Goal: Navigation & Orientation: Find specific page/section

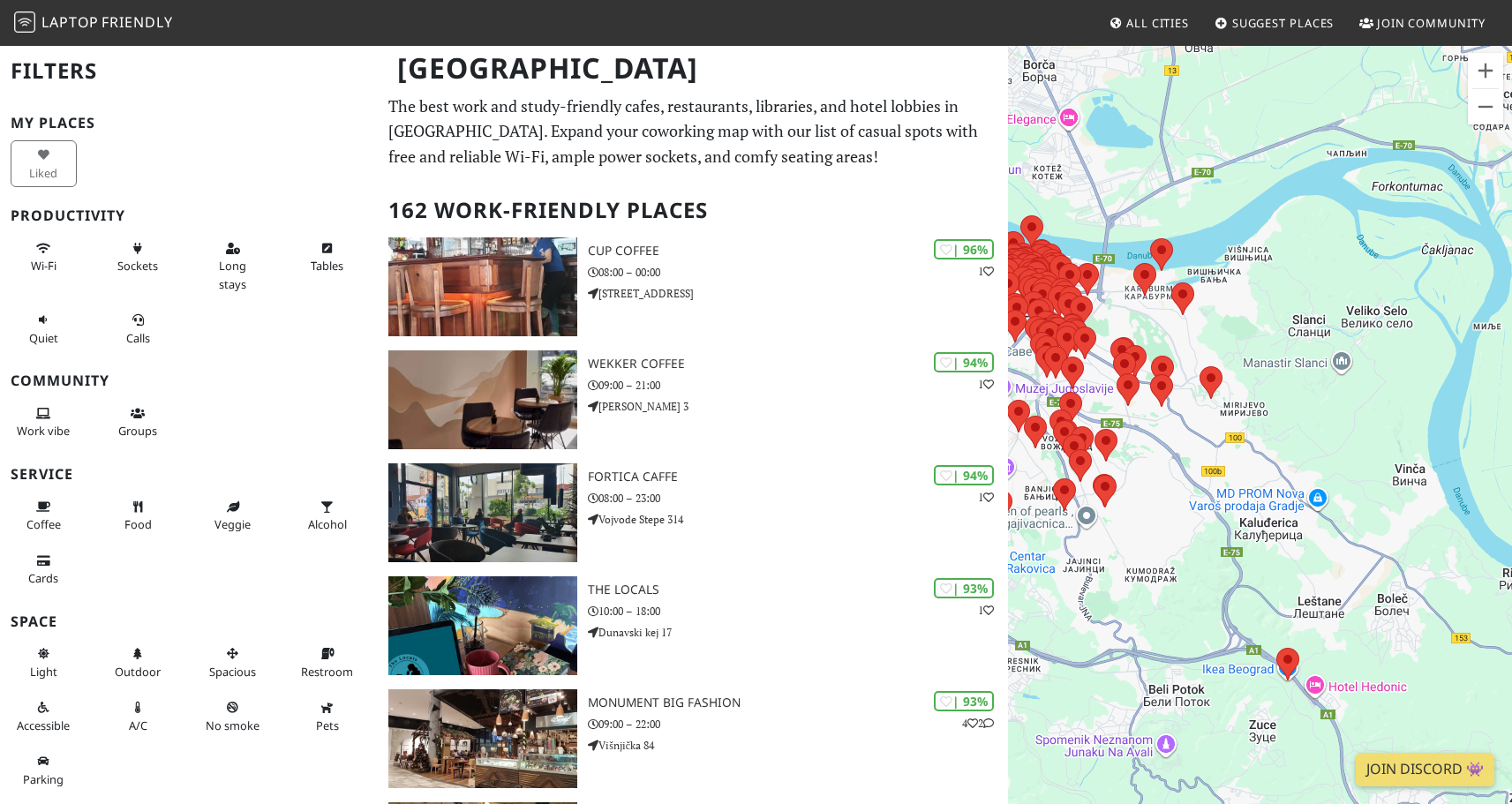
drag, startPoint x: 1138, startPoint y: 353, endPoint x: 1251, endPoint y: 348, distance: 113.1
click at [1251, 348] on div at bounding box center [1260, 446] width 504 height 804
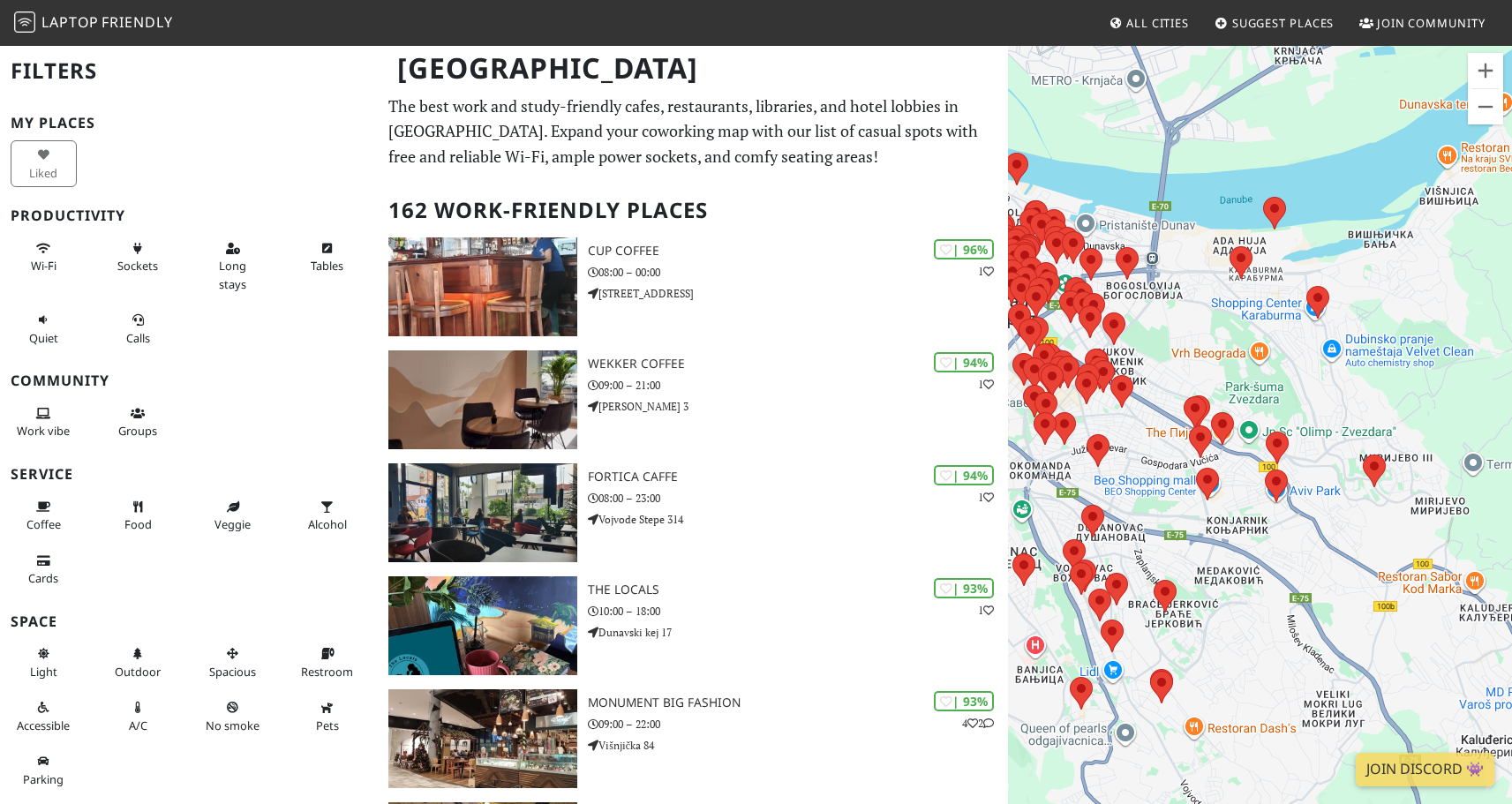
drag, startPoint x: 1137, startPoint y: 303, endPoint x: 1180, endPoint y: 355, distance: 67.5
click at [1180, 355] on div at bounding box center [1260, 446] width 504 height 804
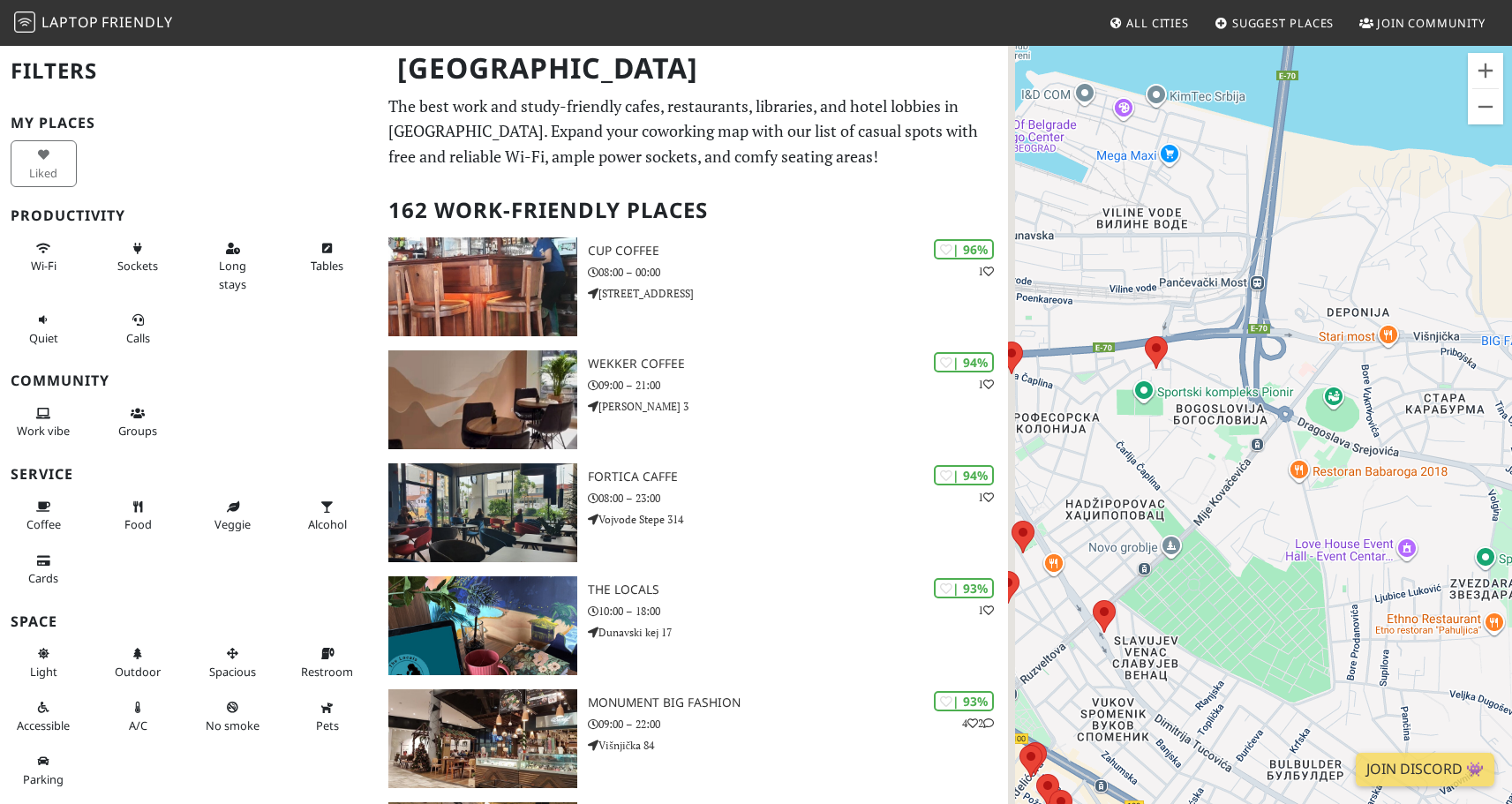
drag, startPoint x: 1168, startPoint y: 343, endPoint x: 1273, endPoint y: 558, distance: 239.3
click at [1273, 558] on div at bounding box center [1260, 446] width 504 height 804
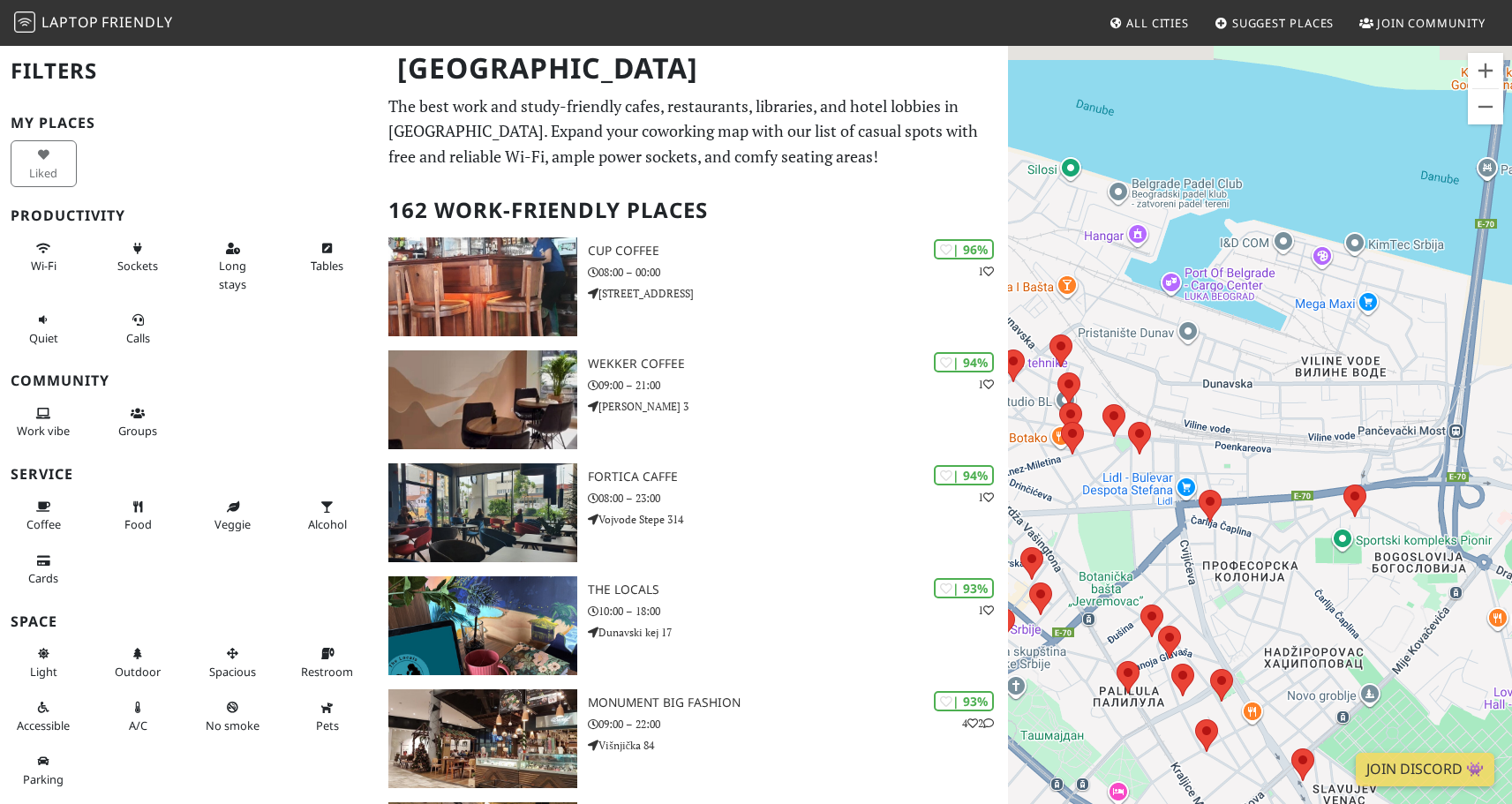
drag, startPoint x: 1157, startPoint y: 427, endPoint x: 1342, endPoint y: 557, distance: 226.1
click at [1358, 576] on div at bounding box center [1260, 446] width 504 height 804
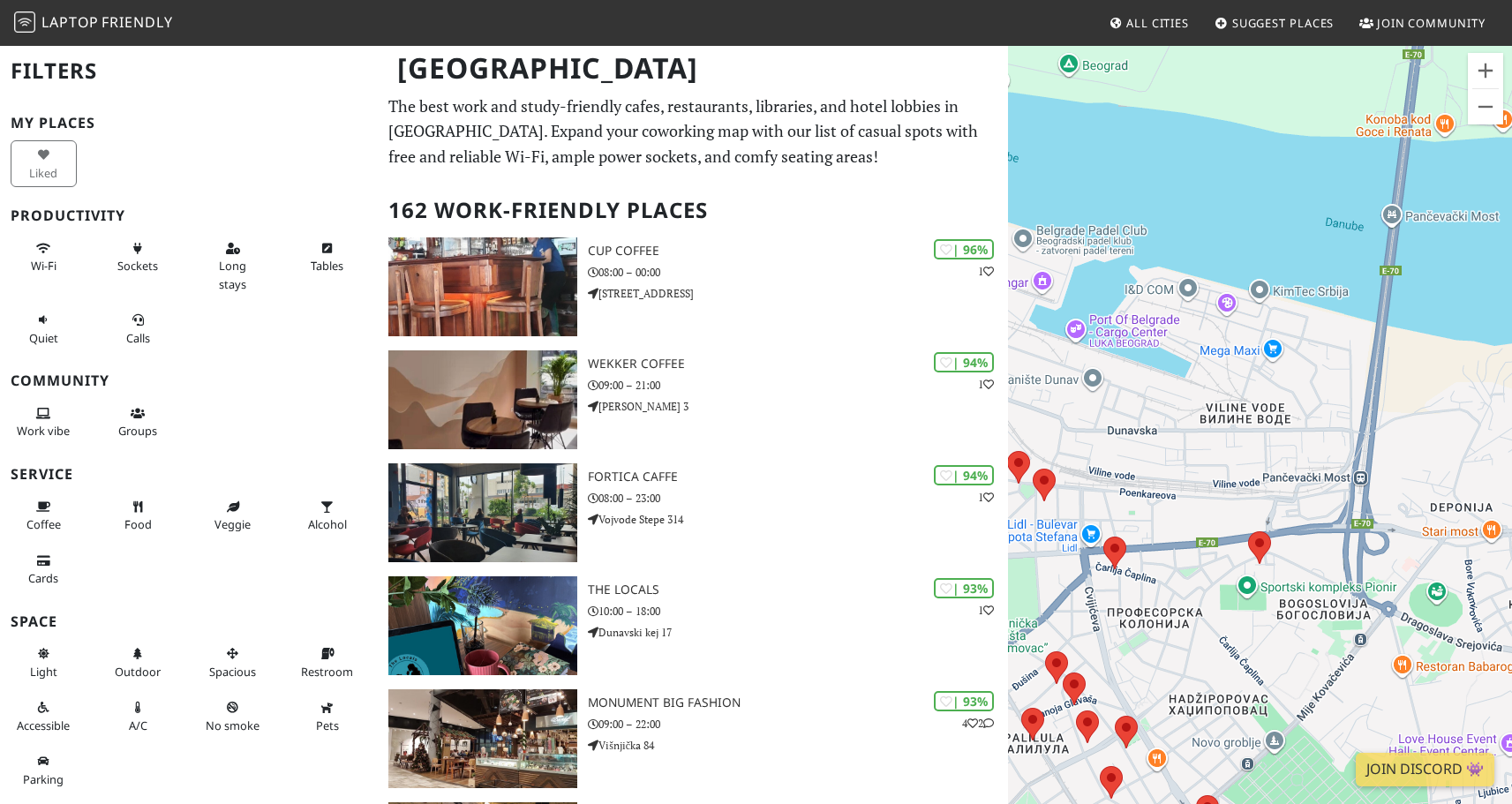
drag, startPoint x: 1181, startPoint y: 357, endPoint x: 1084, endPoint y: 404, distance: 107.8
click at [1084, 404] on div at bounding box center [1260, 446] width 504 height 804
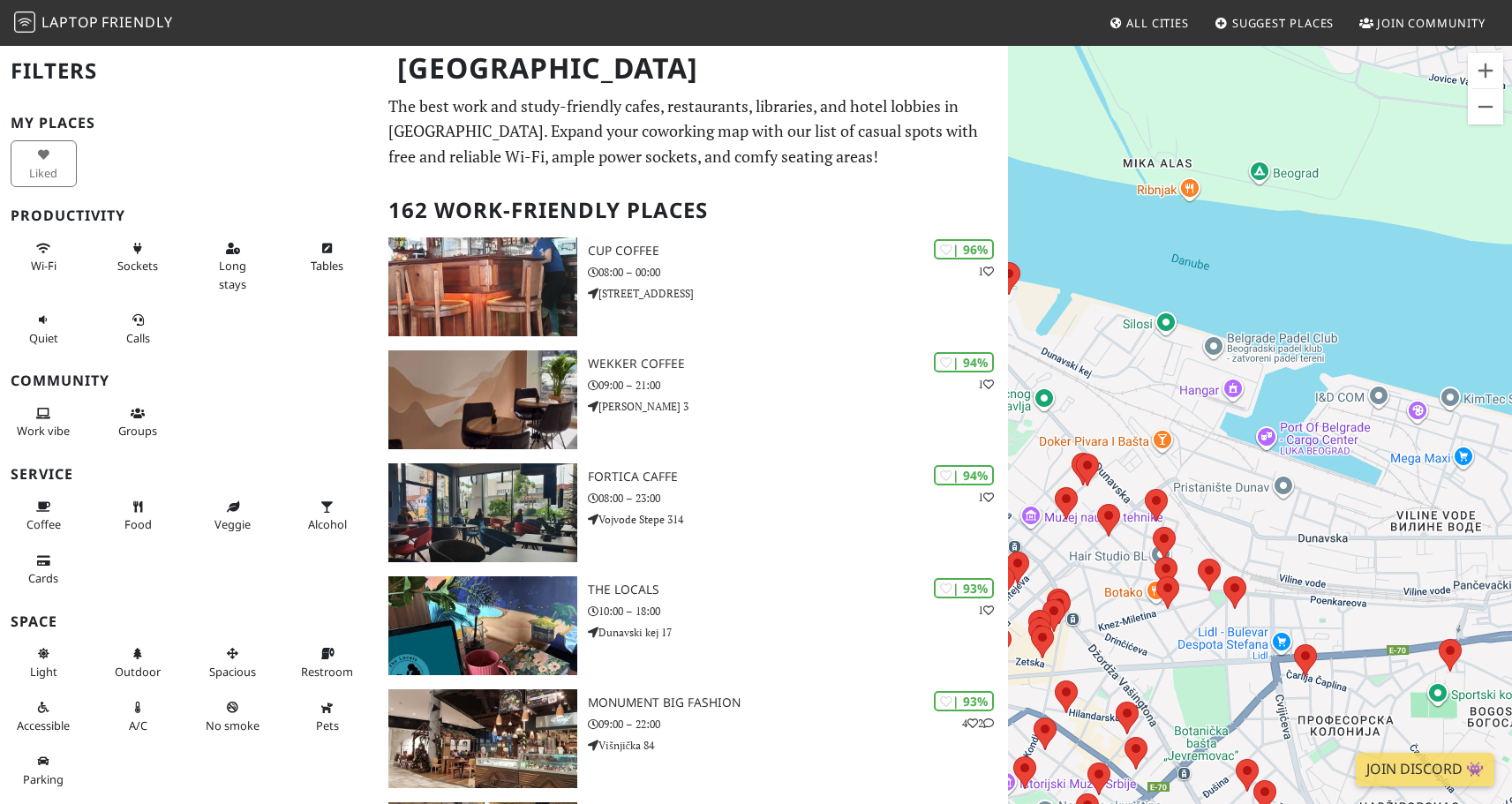
drag, startPoint x: 1243, startPoint y: 423, endPoint x: 1440, endPoint y: 533, distance: 225.6
click at [1440, 533] on div at bounding box center [1260, 446] width 504 height 804
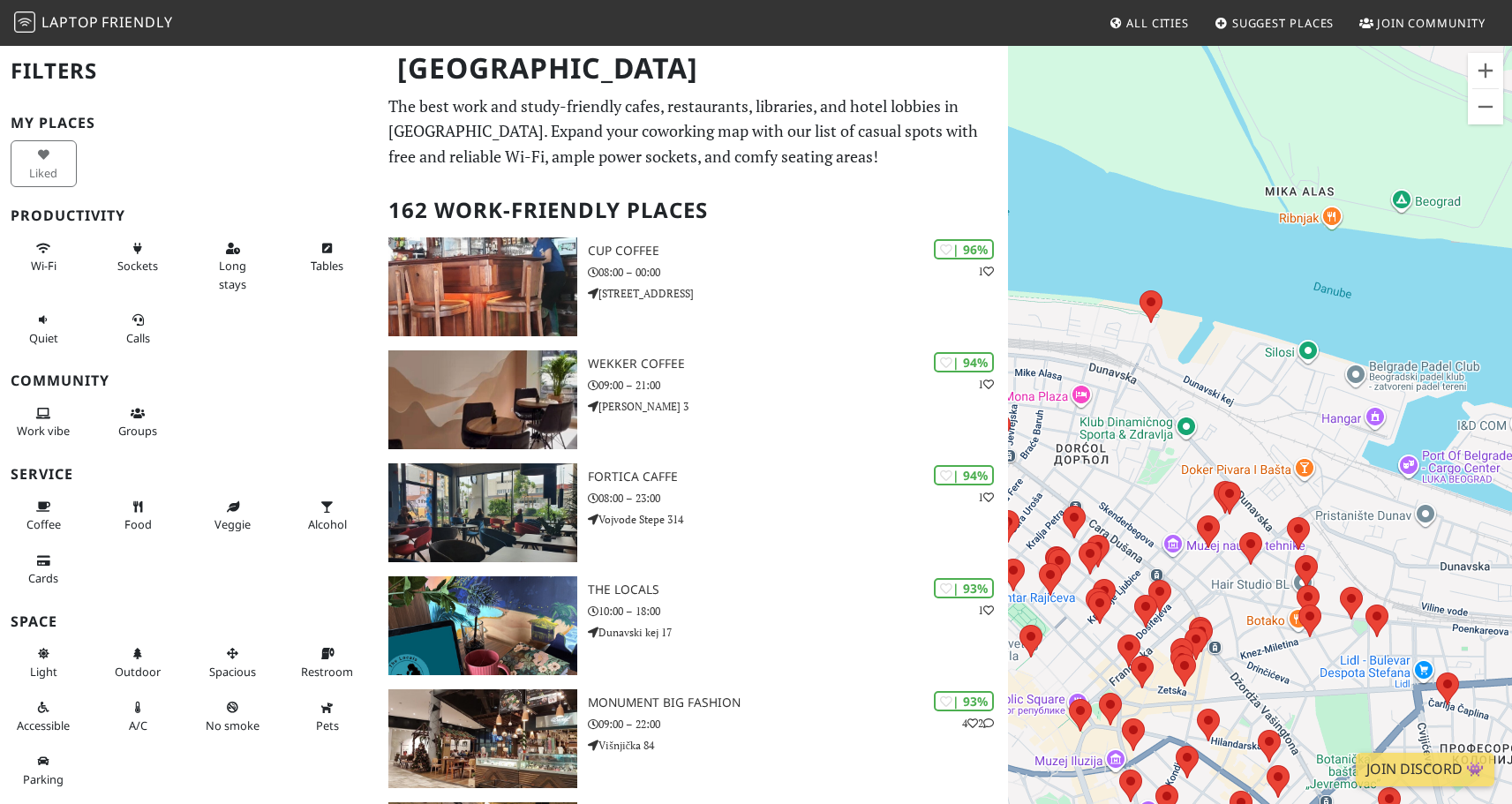
drag, startPoint x: 1382, startPoint y: 526, endPoint x: 1524, endPoint y: 553, distance: 144.5
click at [1511, 553] on html "Laptop Friendly All Cities Suggest Places Join Community [GEOGRAPHIC_DATA] Filt…" at bounding box center [756, 402] width 1512 height 804
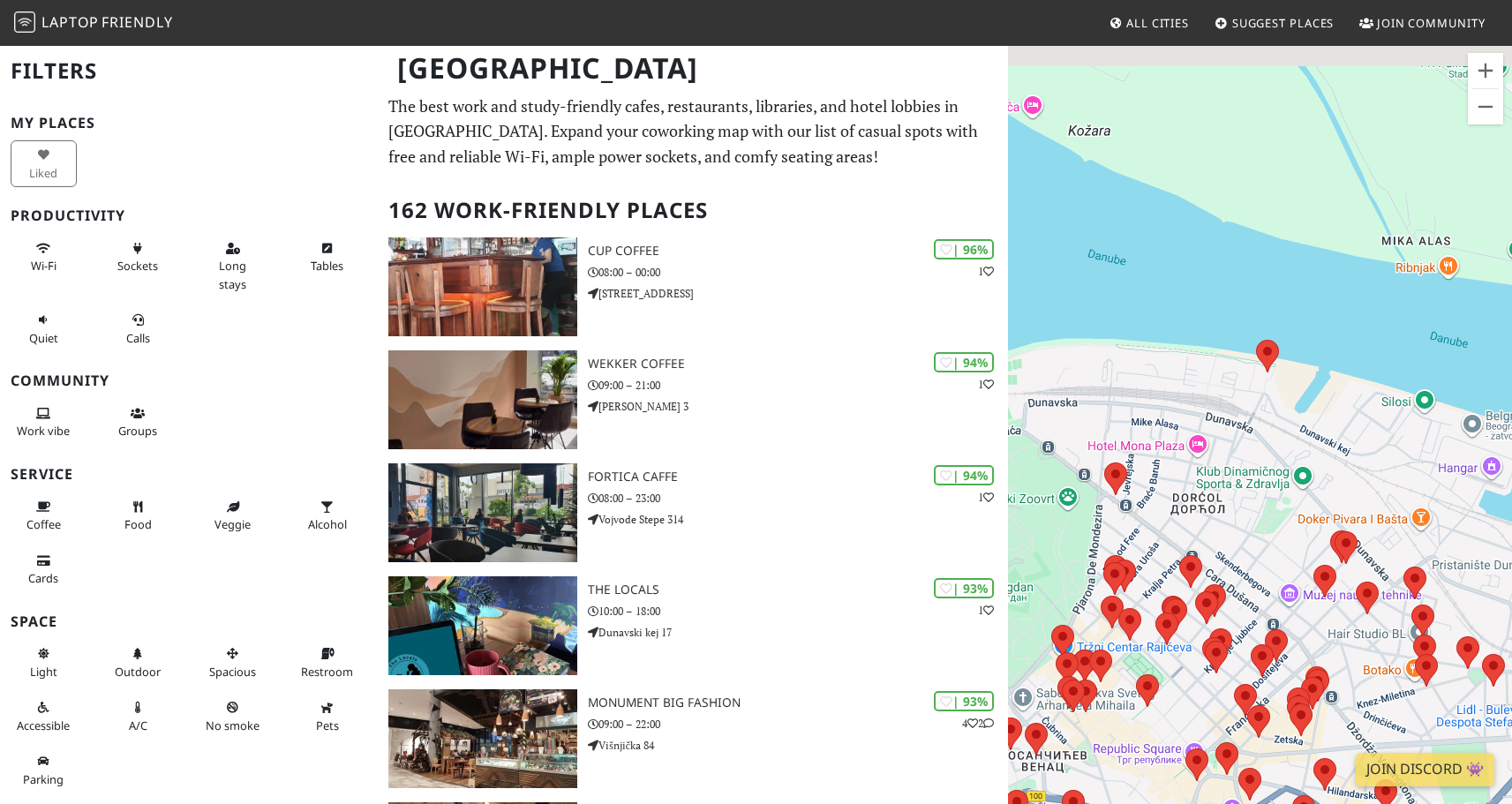
drag, startPoint x: 1406, startPoint y: 529, endPoint x: 1524, endPoint y: 579, distance: 128.2
click at [1511, 579] on html "Laptop Friendly All Cities Suggest Places Join Community [GEOGRAPHIC_DATA] Filt…" at bounding box center [756, 402] width 1512 height 804
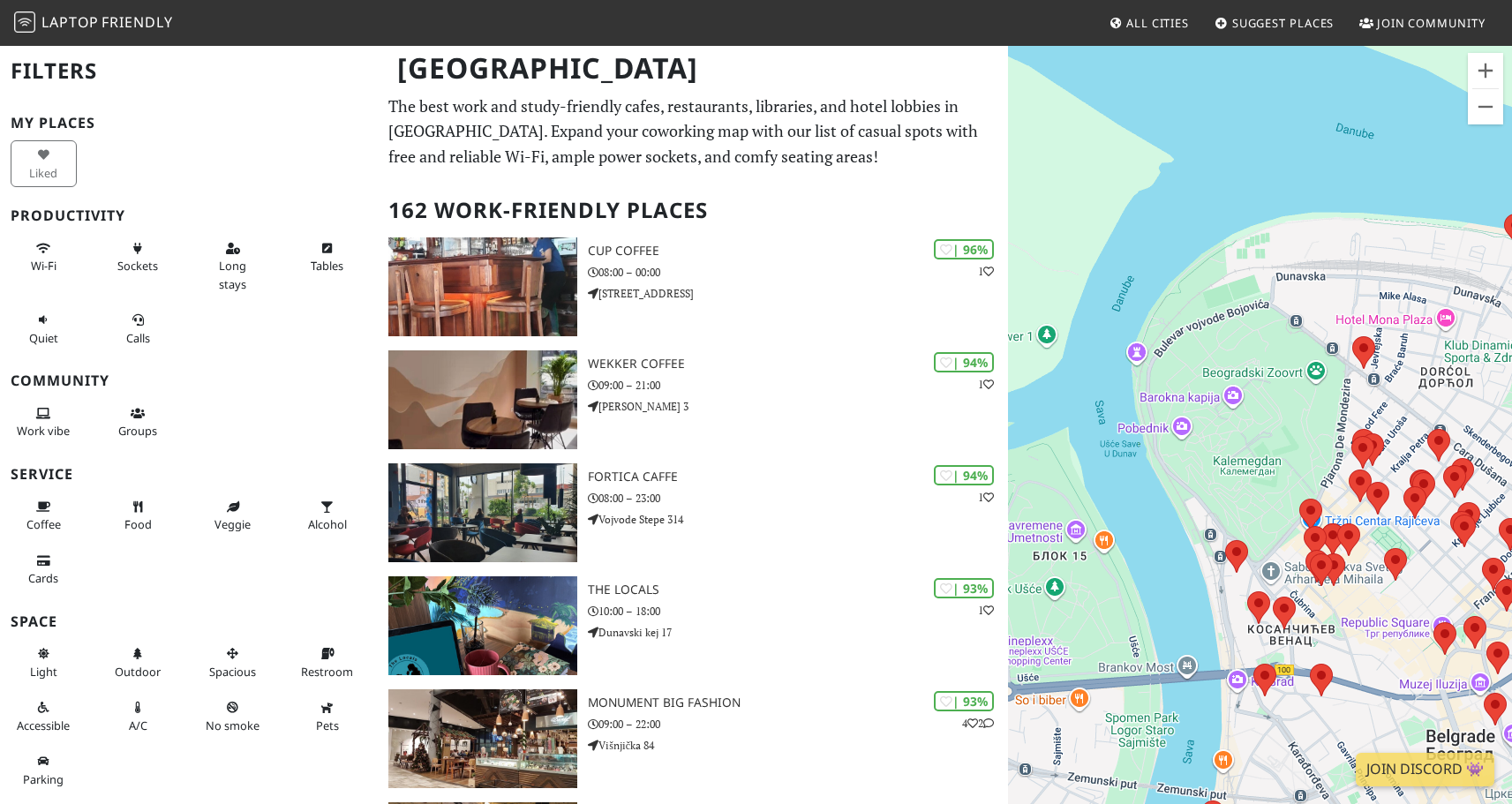
drag, startPoint x: 1121, startPoint y: 395, endPoint x: 1346, endPoint y: 190, distance: 304.4
click at [1346, 190] on div at bounding box center [1260, 446] width 504 height 804
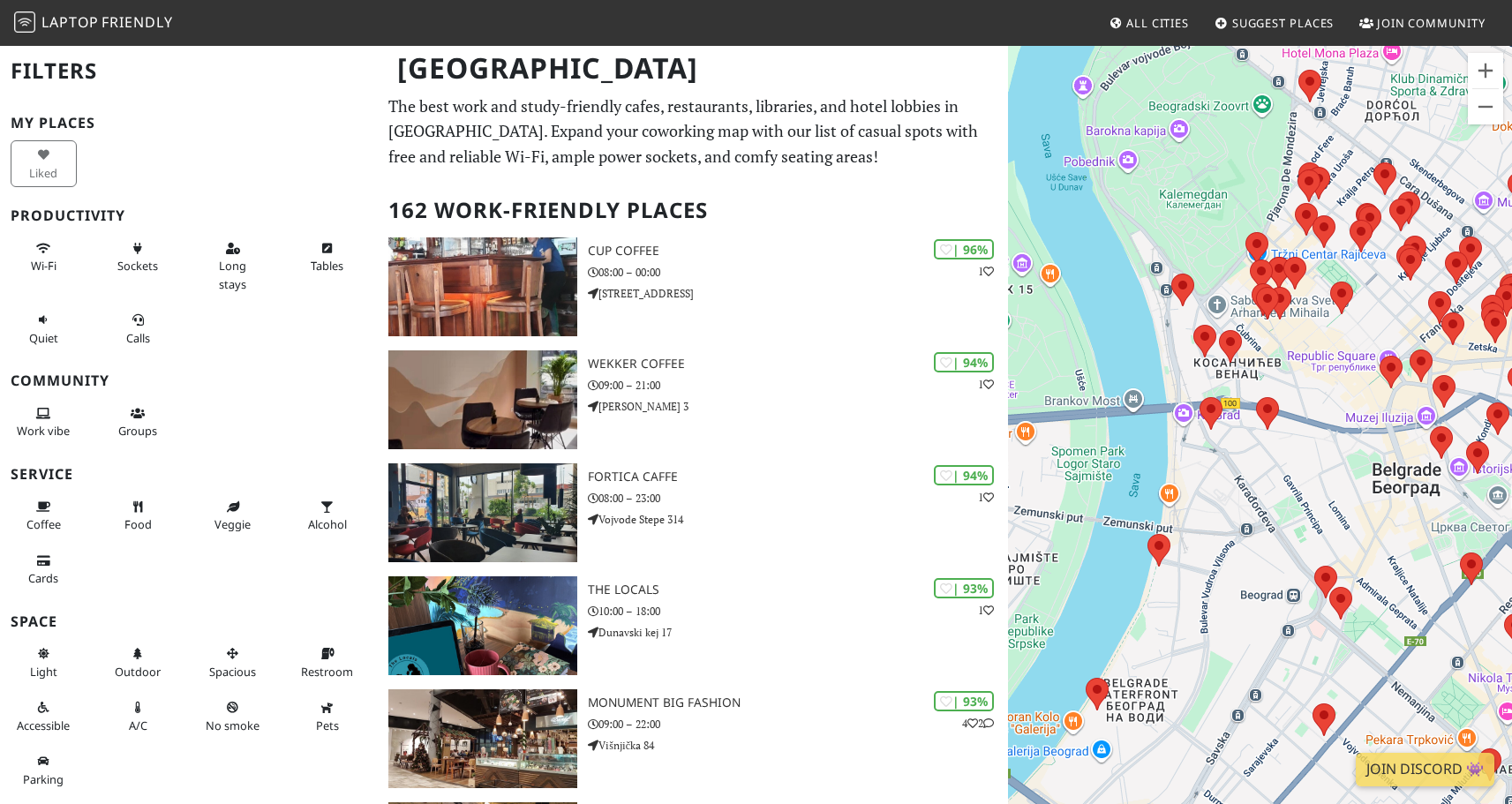
drag, startPoint x: 1183, startPoint y: 309, endPoint x: 1175, endPoint y: 142, distance: 167.2
click at [1175, 142] on div at bounding box center [1260, 446] width 504 height 804
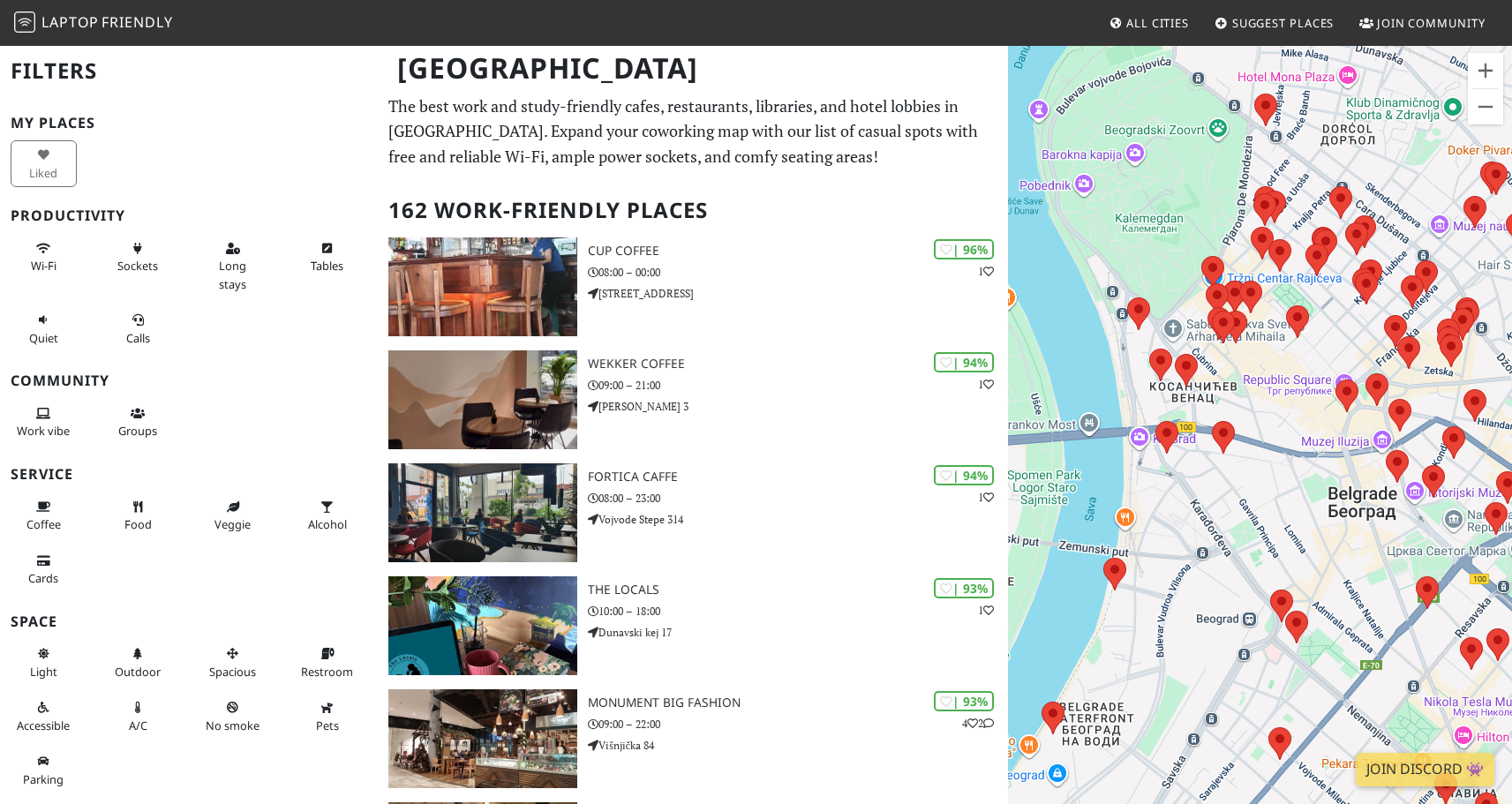
drag, startPoint x: 1189, startPoint y: 180, endPoint x: 1143, endPoint y: 205, distance: 52.4
click at [1143, 205] on div at bounding box center [1260, 446] width 504 height 804
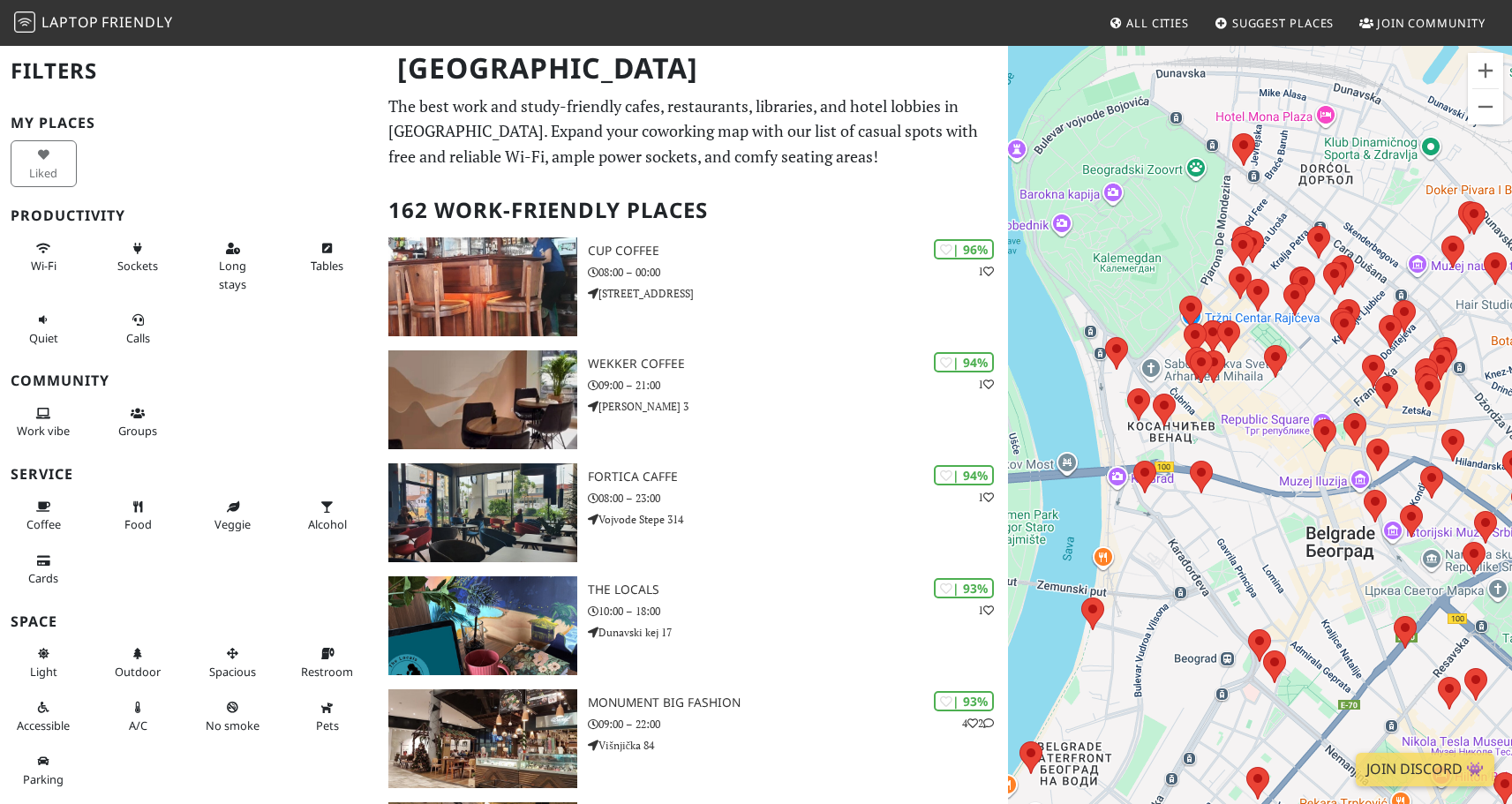
drag, startPoint x: 1214, startPoint y: 644, endPoint x: 1139, endPoint y: 684, distance: 85.0
click at [1139, 684] on div at bounding box center [1260, 446] width 504 height 804
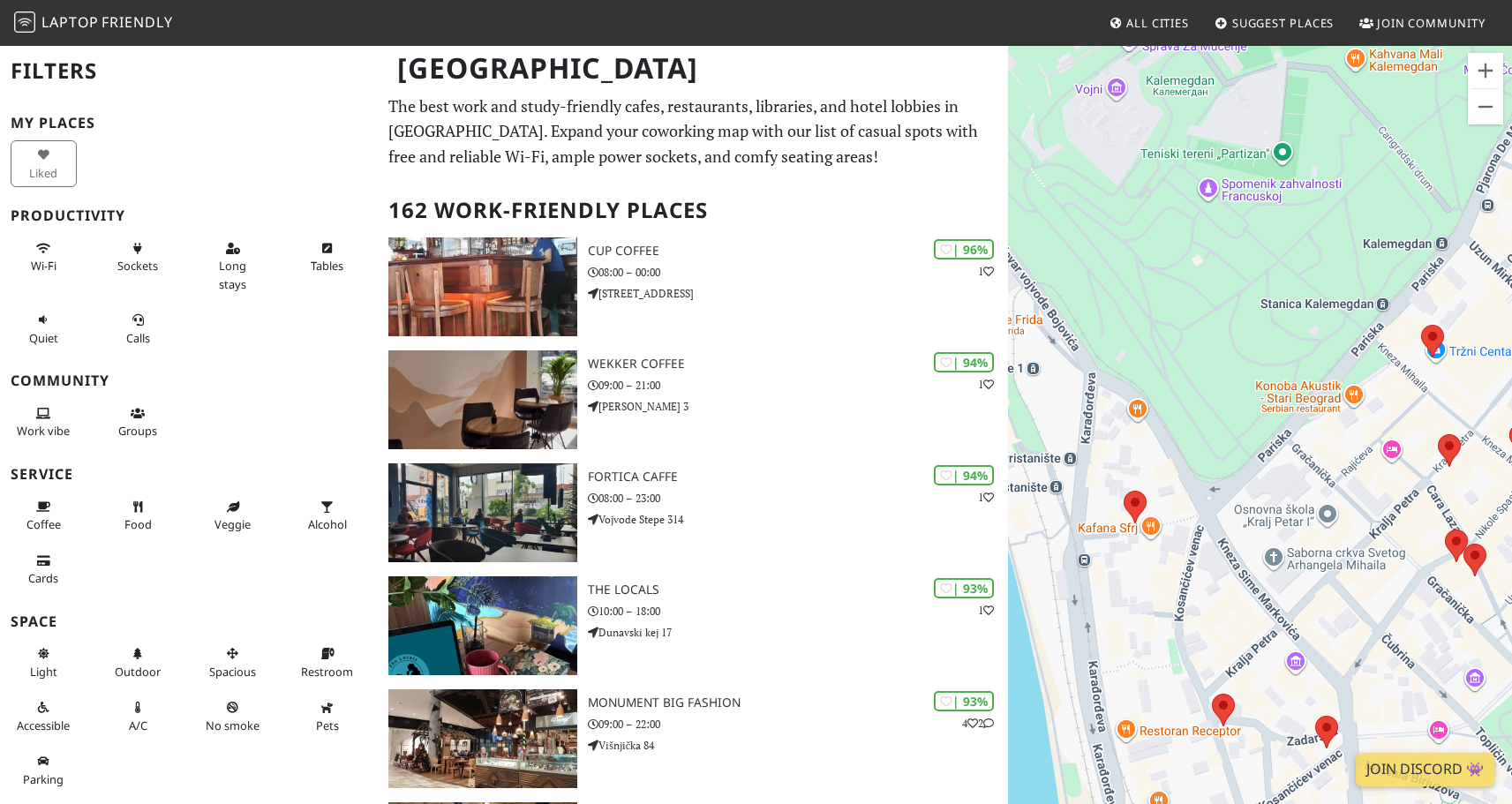
drag, startPoint x: 1161, startPoint y: 228, endPoint x: 1401, endPoint y: 375, distance: 281.4
click at [1402, 375] on div at bounding box center [1260, 446] width 504 height 804
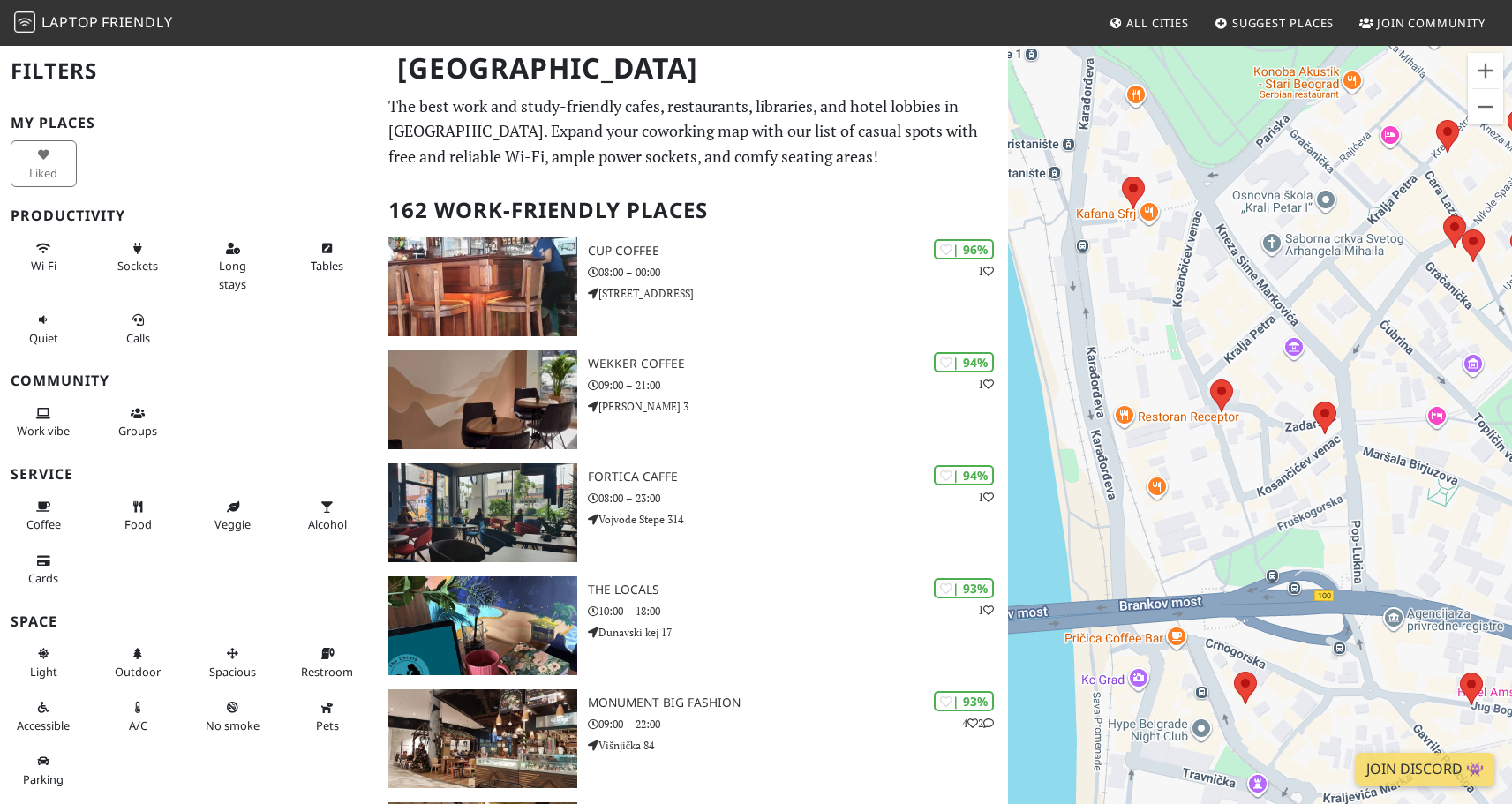
drag, startPoint x: 1185, startPoint y: 474, endPoint x: 1180, endPoint y: 134, distance: 340.0
click at [1182, 142] on div at bounding box center [1260, 446] width 504 height 804
